Goal: Book appointment/travel/reservation

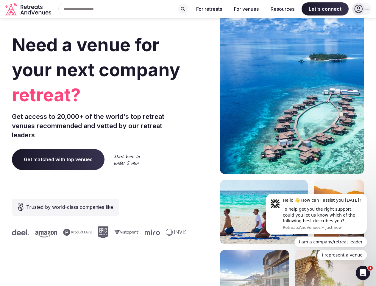
click at [188, 143] on div "Need a venue for your next company retreat? Get access to 20,000+ of the world'…" at bounding box center [188, 178] width 352 height 359
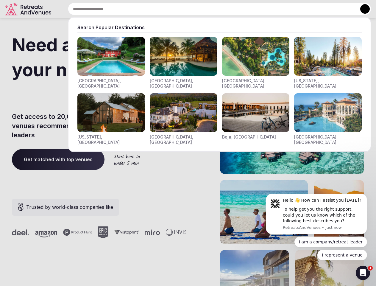
click at [124, 9] on div "Search Popular Destinations [GEOGRAPHIC_DATA], [GEOGRAPHIC_DATA] [GEOGRAPHIC_DA…" at bounding box center [213, 9] width 318 height 12
click at [183, 9] on input "text" at bounding box center [219, 9] width 303 height 12
click at [209, 9] on input "text" at bounding box center [219, 9] width 303 height 12
click at [246, 9] on input "text" at bounding box center [219, 9] width 303 height 12
click at [282, 9] on input "text" at bounding box center [219, 9] width 303 height 12
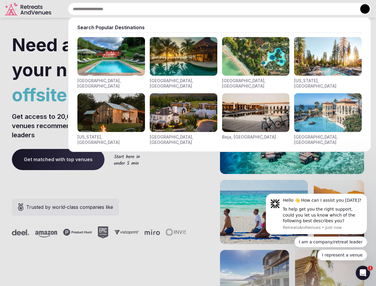
click at [325, 9] on input "text" at bounding box center [219, 9] width 303 height 12
click at [362, 9] on button at bounding box center [365, 9] width 10 height 10
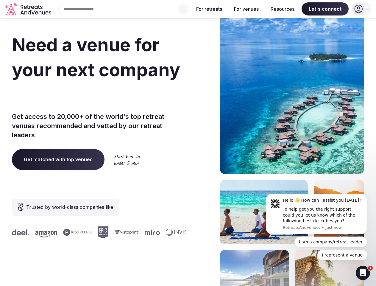
click at [316, 214] on div "To help get you the right support, could you let us know which of the following…" at bounding box center [323, 215] width 80 height 18
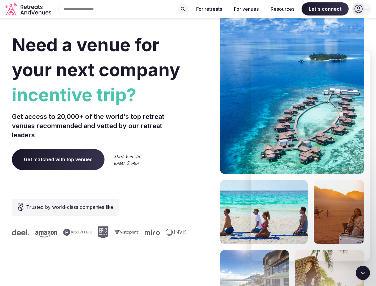
click at [368, 195] on section "Need a venue for your next company incentive trip? Get access to 20,000+ of the…" at bounding box center [188, 178] width 376 height 359
